Goal: Find specific page/section: Find specific page/section

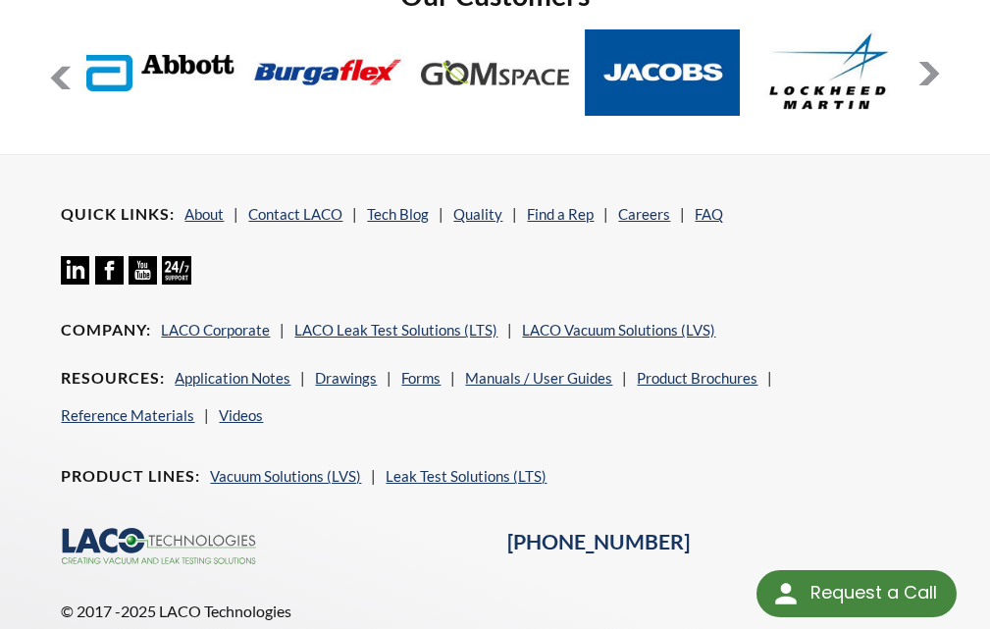
scroll to position [3169, 0]
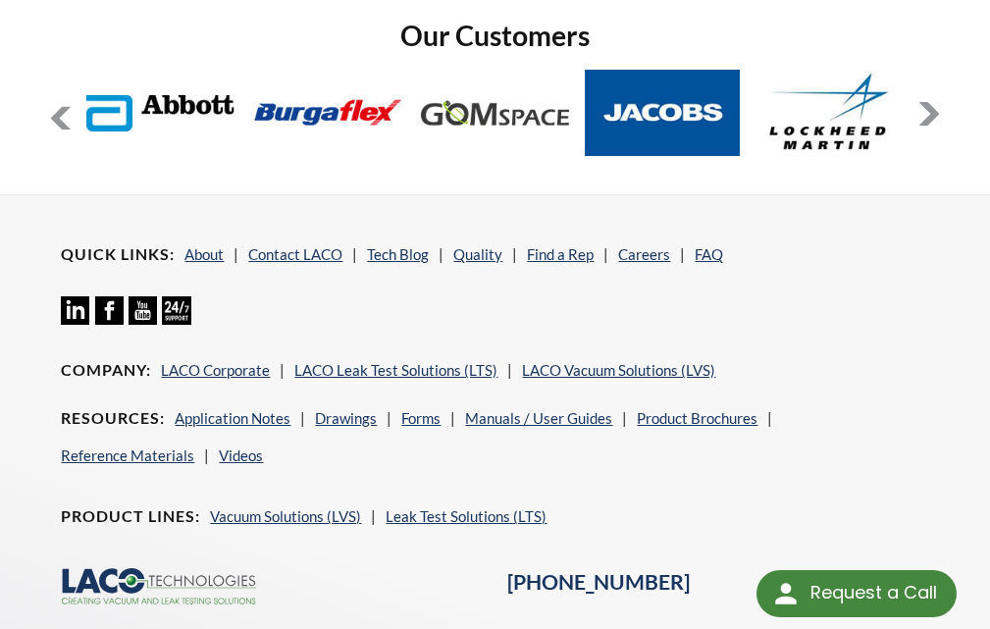
click at [73, 322] on icon at bounding box center [75, 310] width 28 height 28
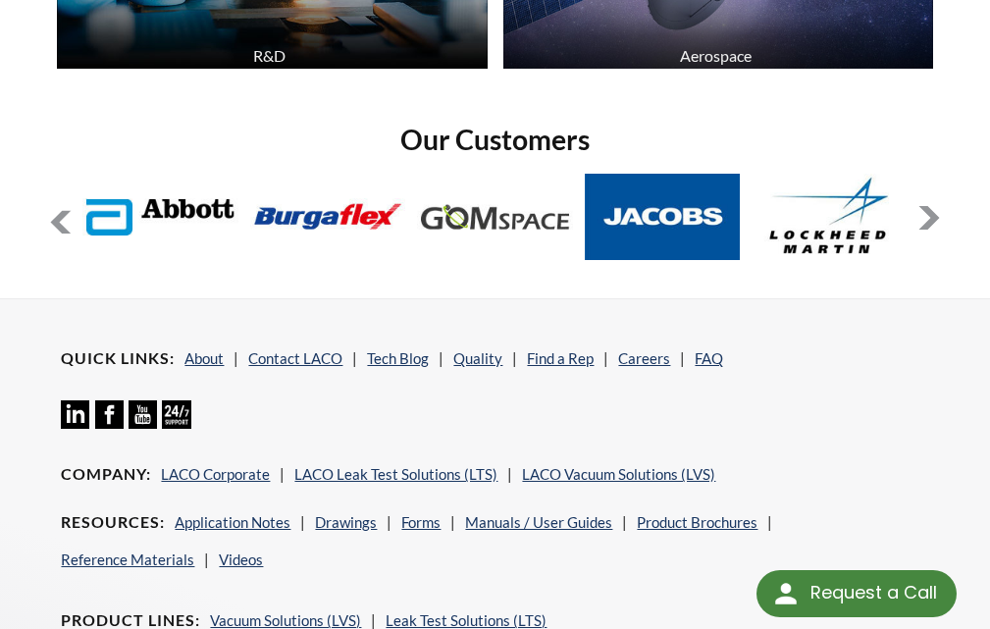
scroll to position [3238, 0]
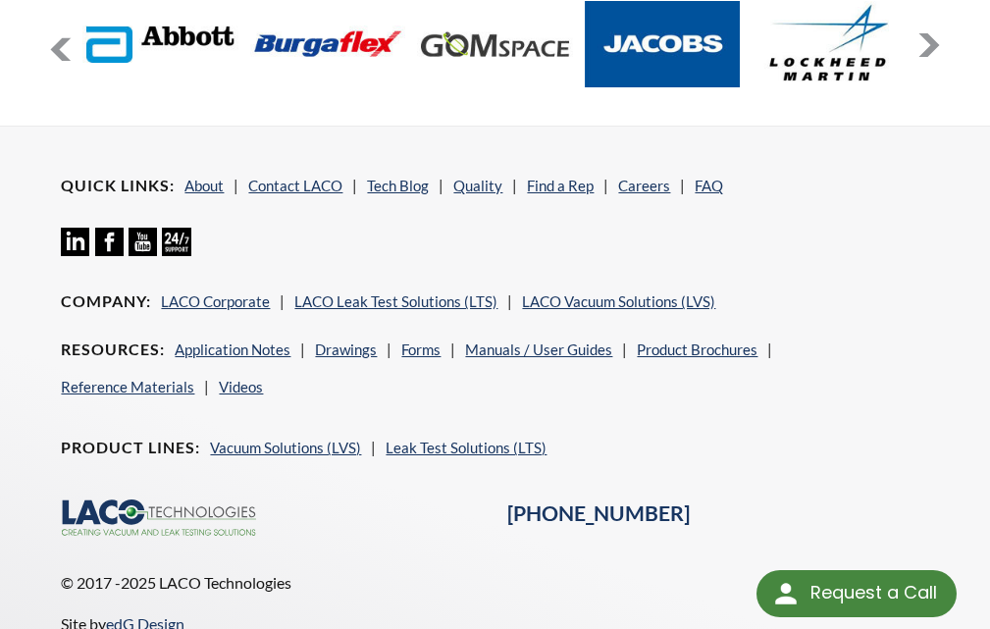
click at [74, 240] on icon "Linkedin Icon" at bounding box center [75, 242] width 28 height 28
click at [197, 186] on link "About" at bounding box center [203, 186] width 39 height 18
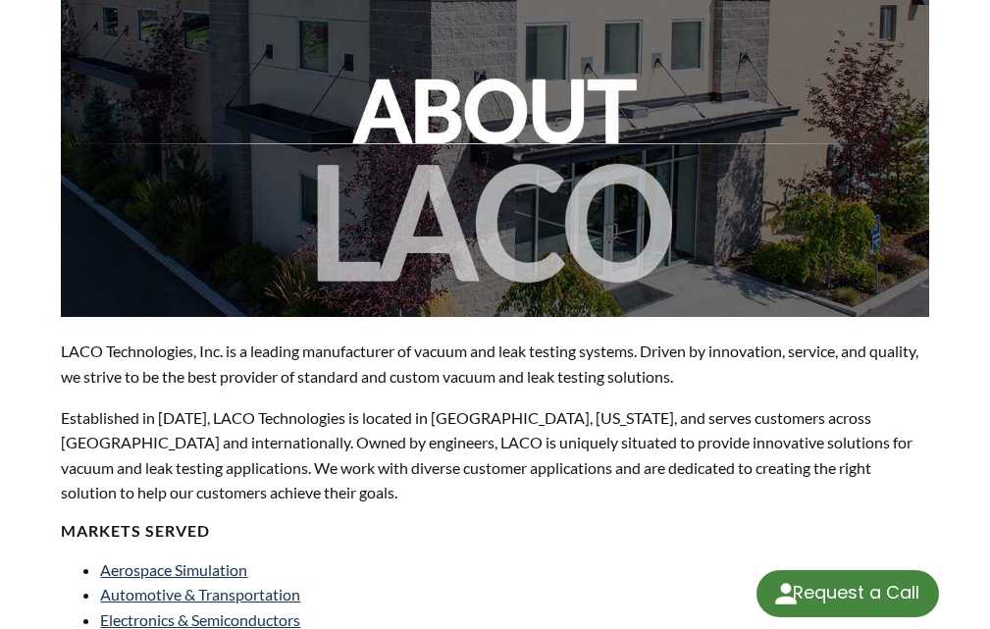
scroll to position [294, 0]
